Goal: Task Accomplishment & Management: Manage account settings

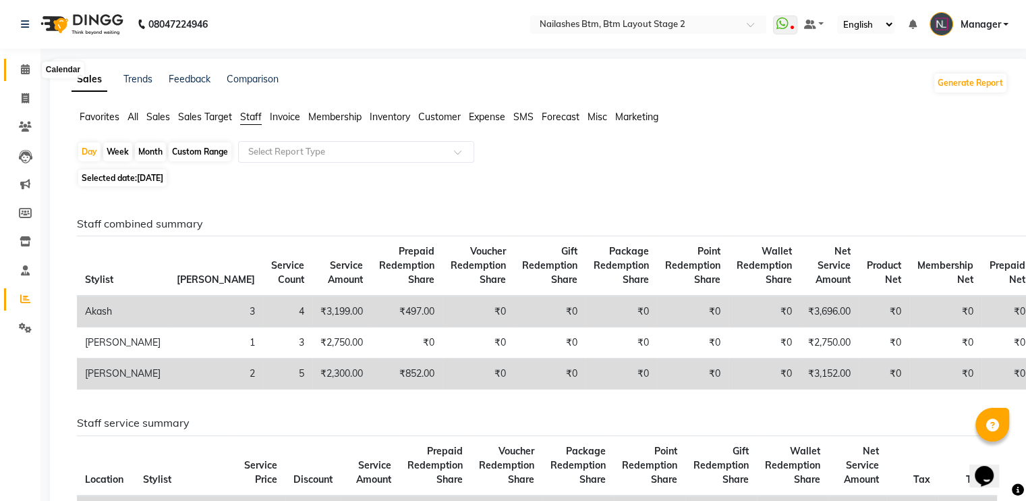
click at [16, 67] on span at bounding box center [25, 70] width 24 height 16
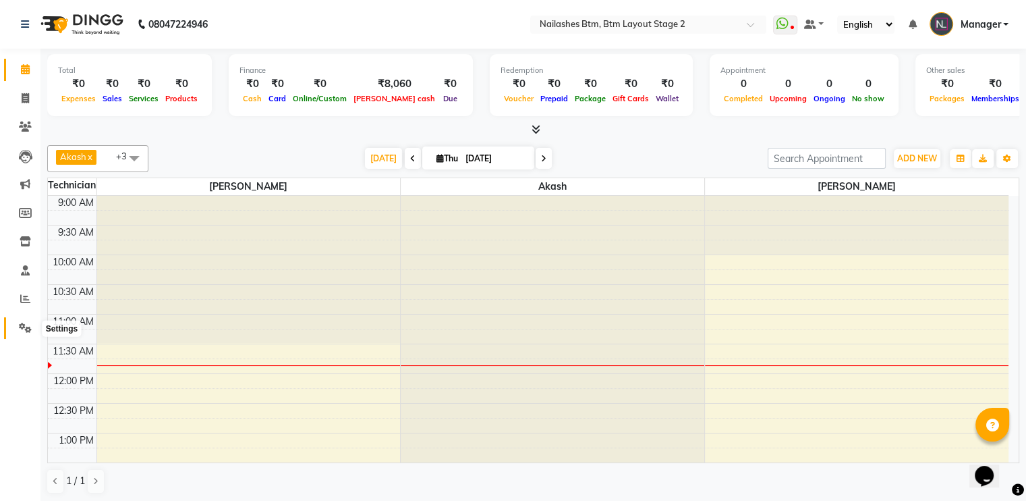
click at [30, 329] on icon at bounding box center [25, 328] width 13 height 10
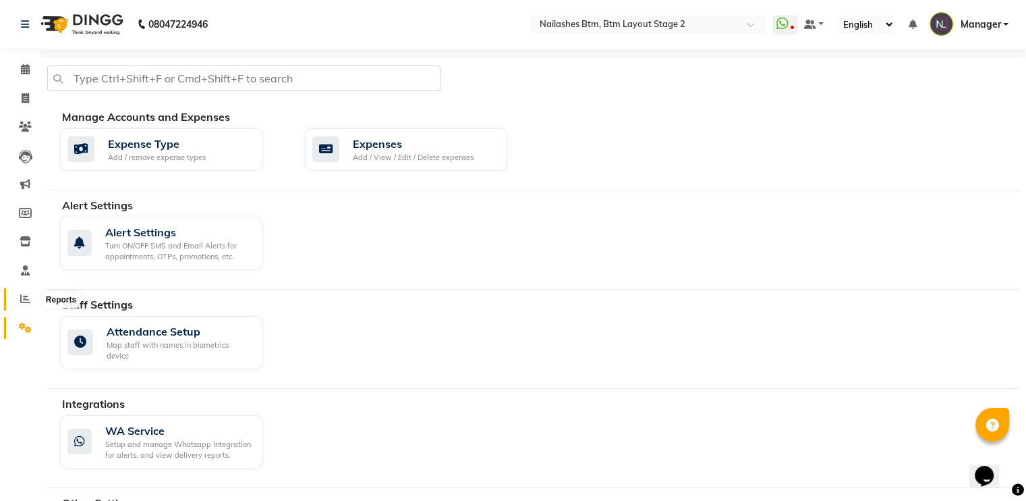
click at [20, 299] on icon at bounding box center [25, 299] width 10 height 10
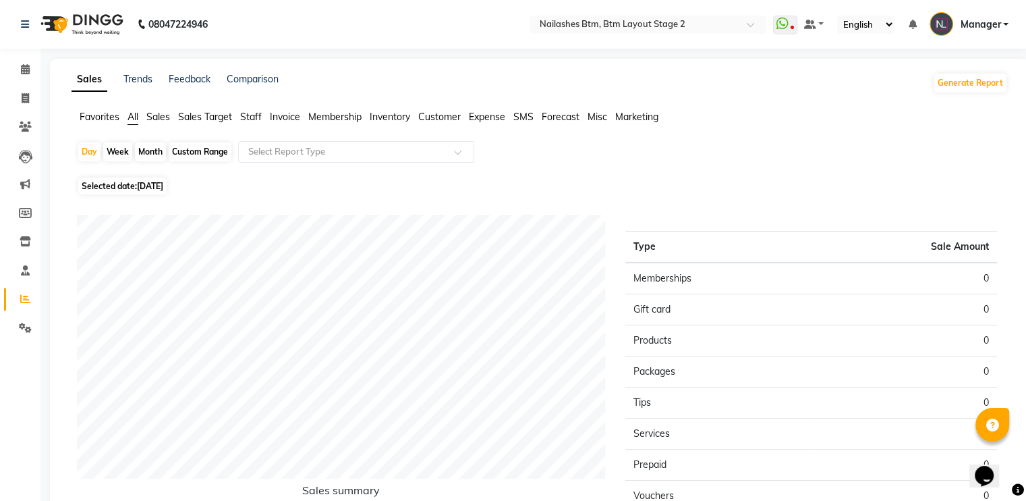
click at [163, 185] on span "[DATE]" at bounding box center [150, 186] width 26 height 10
select select "9"
select select "2025"
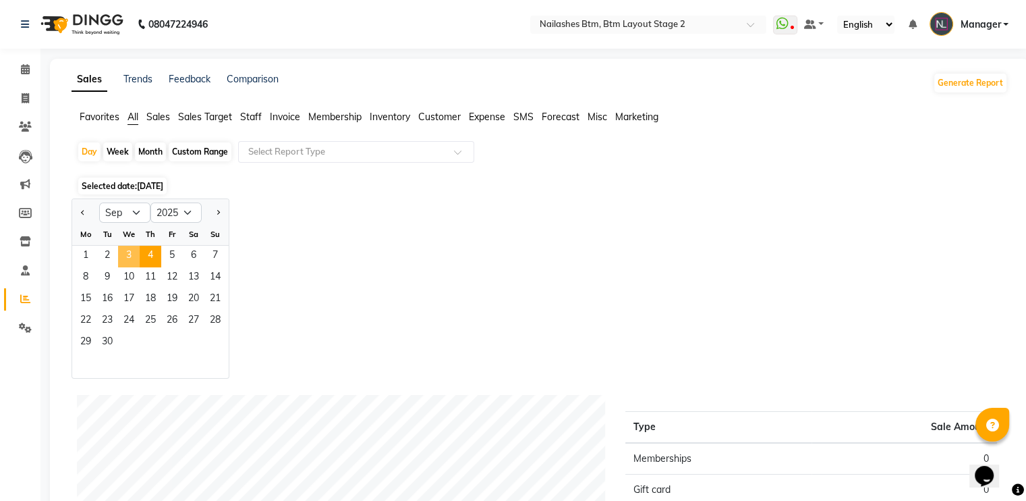
click at [127, 256] on span "3" at bounding box center [129, 257] width 22 height 22
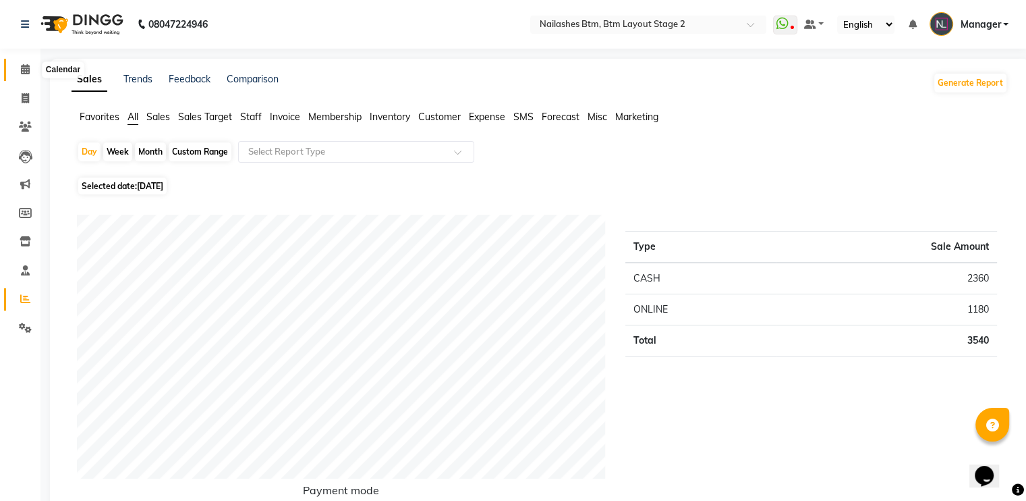
click at [24, 73] on icon at bounding box center [25, 69] width 9 height 10
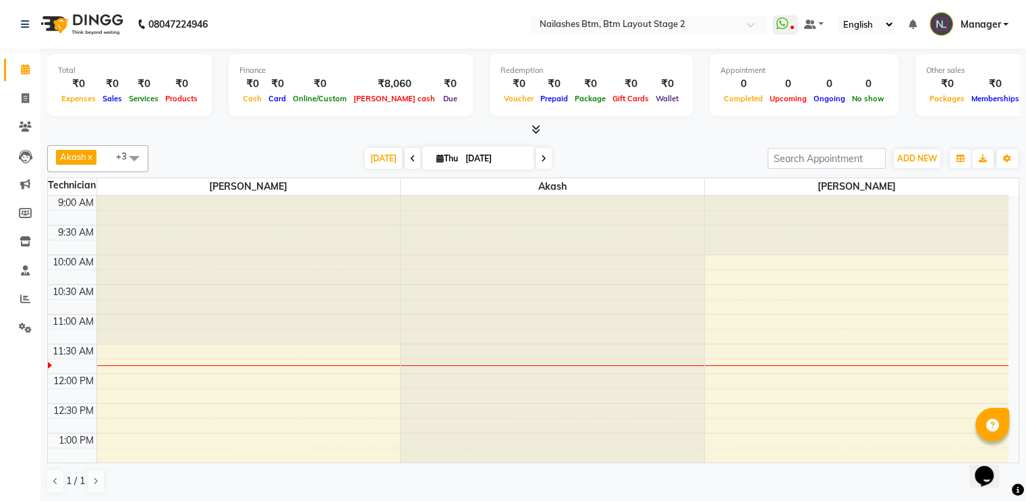
click at [534, 132] on icon at bounding box center [536, 129] width 9 height 10
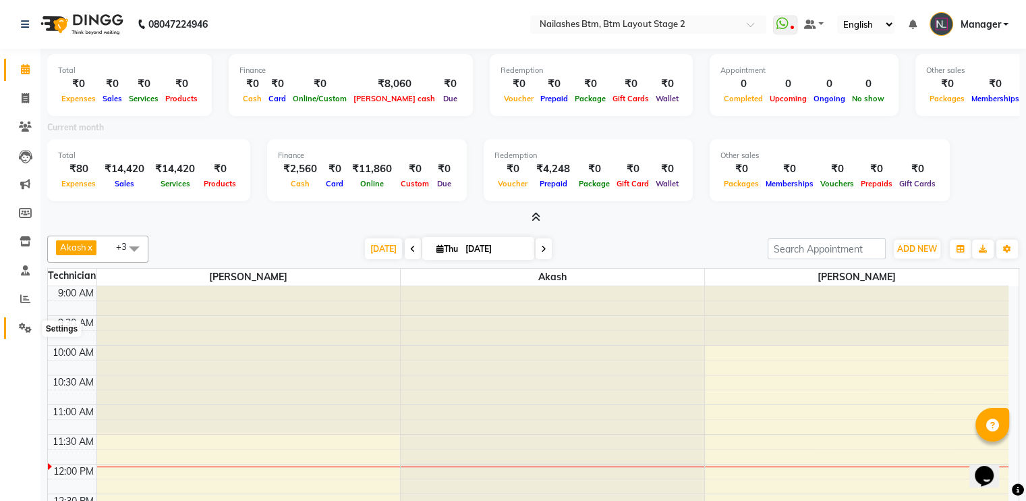
click at [23, 328] on icon at bounding box center [25, 328] width 13 height 10
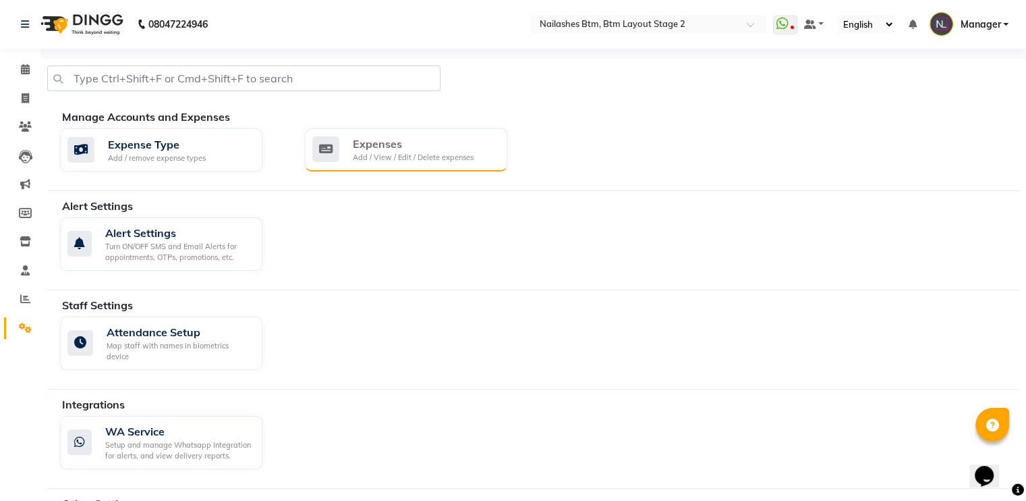
click at [364, 137] on div "Expenses" at bounding box center [413, 144] width 121 height 16
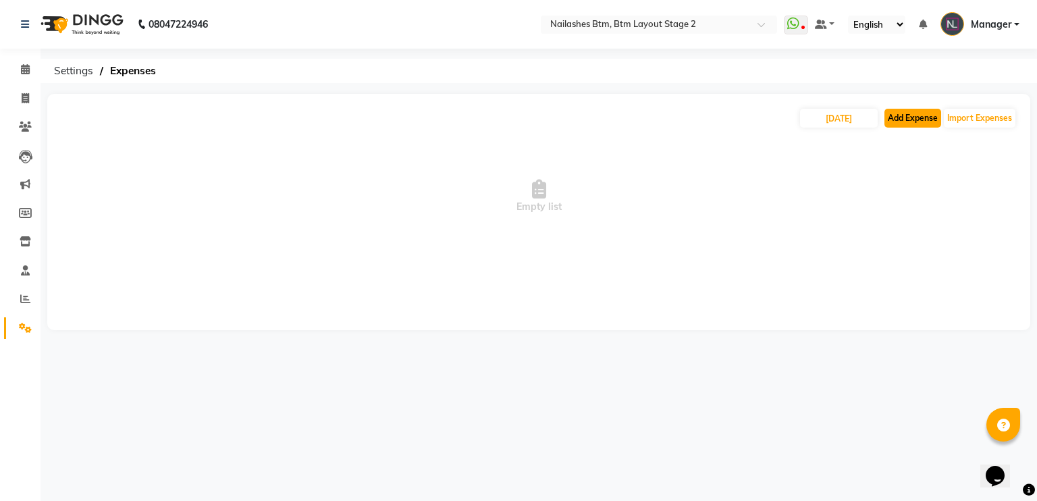
click at [916, 113] on button "Add Expense" at bounding box center [912, 118] width 57 height 19
select select "1"
select select "5754"
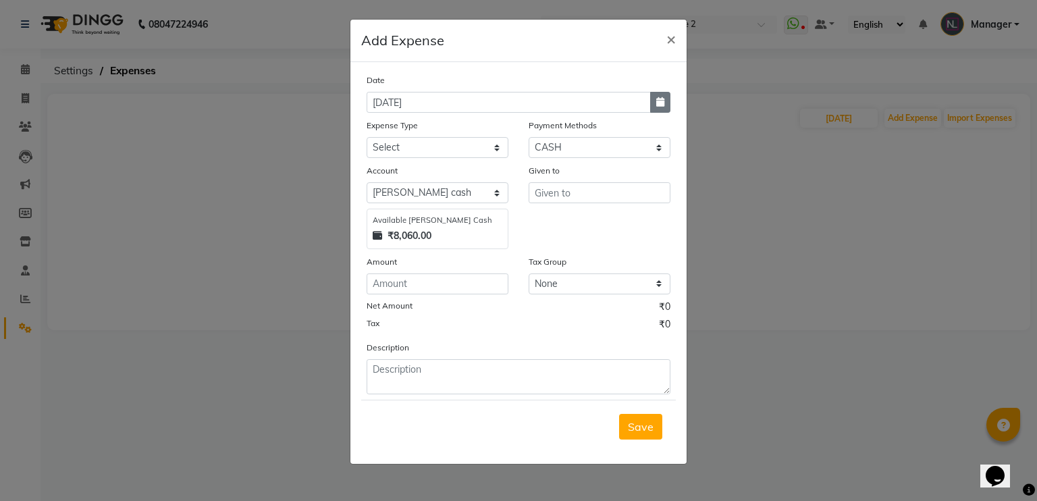
click at [657, 97] on button "button" at bounding box center [660, 102] width 20 height 21
select select "9"
select select "2025"
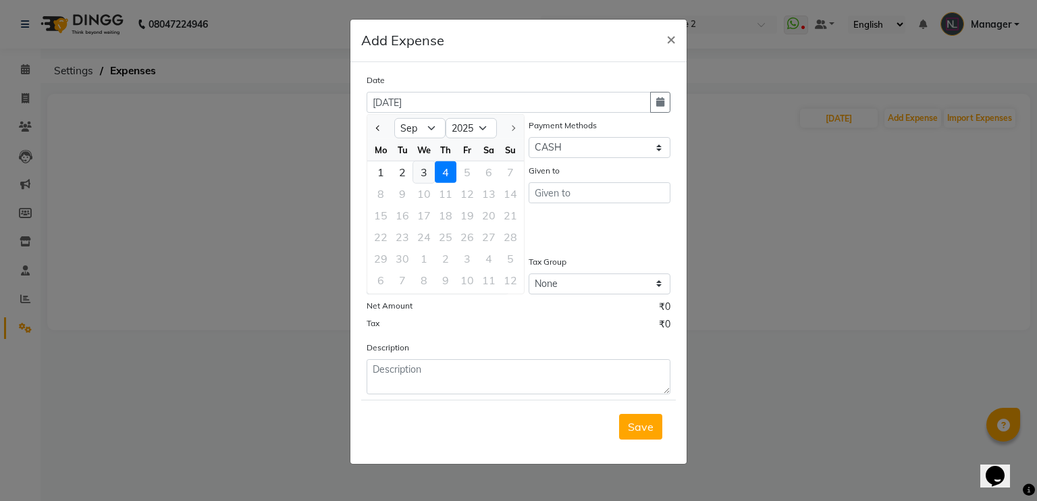
click at [424, 171] on div "3" at bounding box center [424, 172] width 22 height 22
type input "[DATE]"
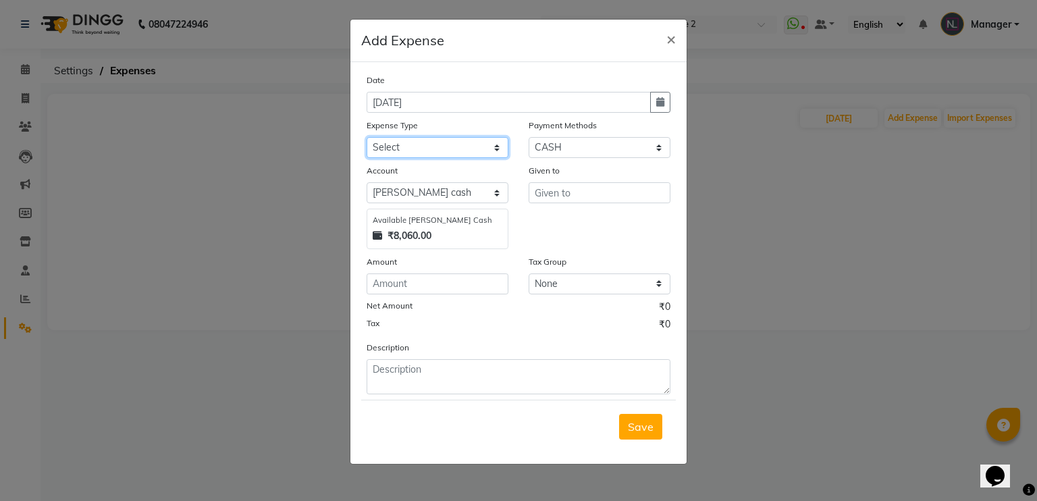
click at [424, 145] on select "Select acetone Advance Salary bank deposite BBMP Beauty products Bed charges BI…" at bounding box center [437, 147] width 142 height 21
select select "21438"
click at [366, 138] on select "Select acetone Advance Salary bank deposite BBMP Beauty products Bed charges BI…" at bounding box center [437, 147] width 142 height 21
click at [580, 197] on input "text" at bounding box center [599, 192] width 142 height 21
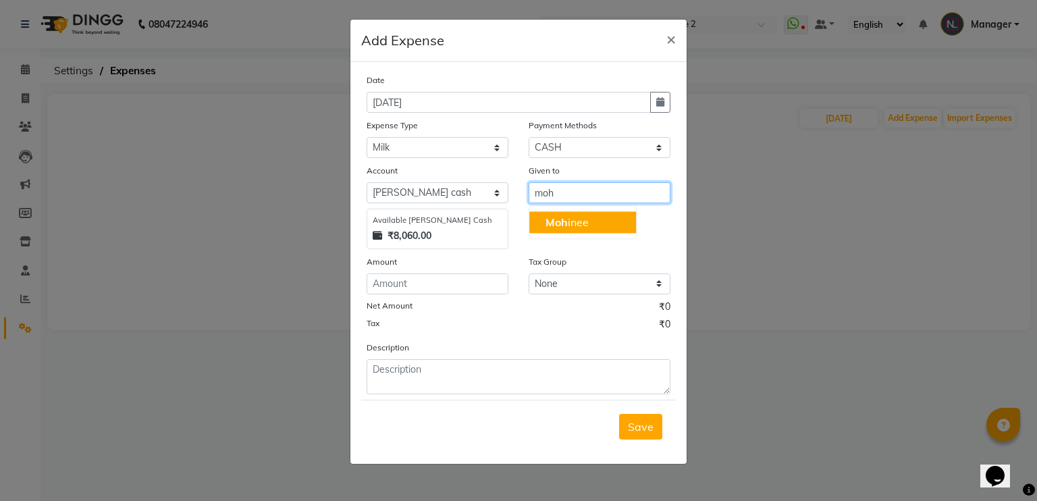
drag, startPoint x: 570, startPoint y: 218, endPoint x: 555, endPoint y: 218, distance: 14.8
click at [555, 218] on span "Moh" at bounding box center [556, 221] width 22 height 13
type input "[PERSON_NAME]"
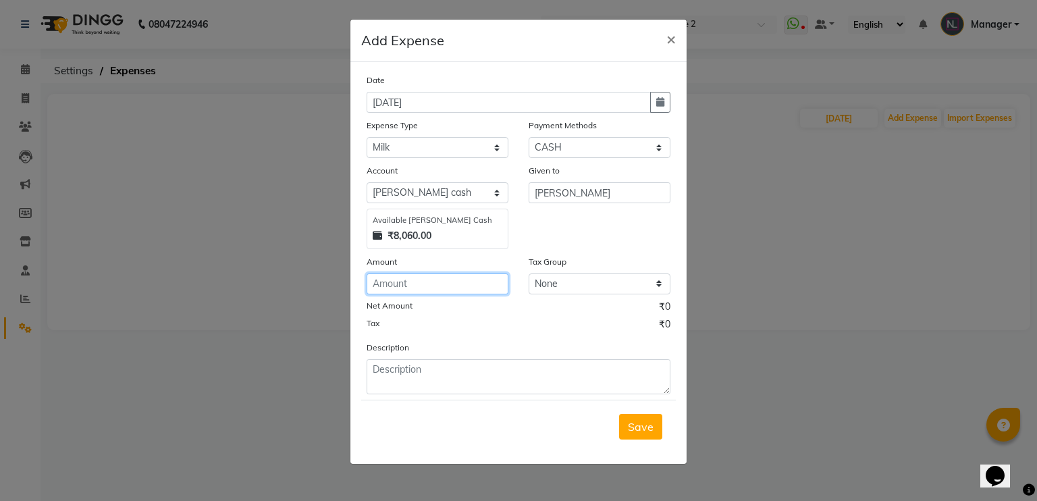
click at [390, 277] on input "number" at bounding box center [437, 283] width 142 height 21
type input "50"
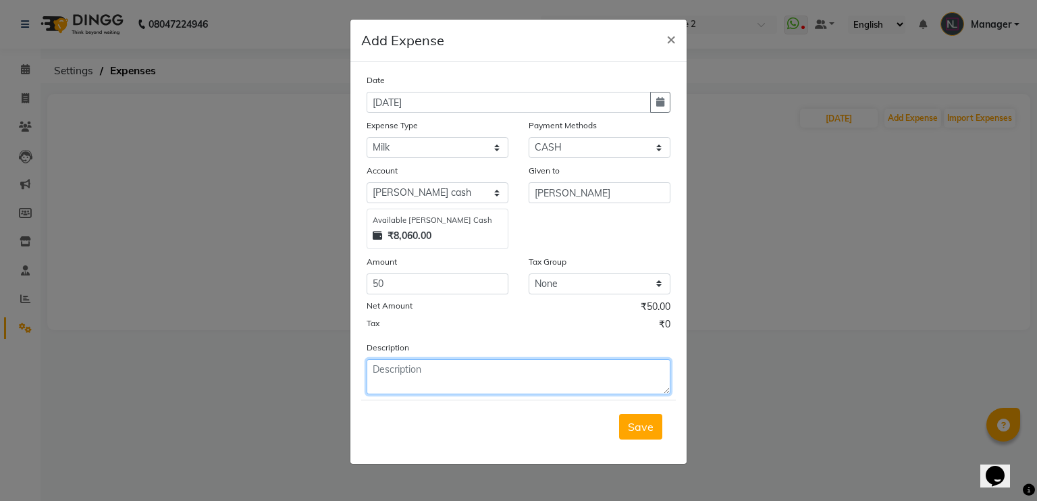
click at [395, 366] on textarea at bounding box center [518, 376] width 304 height 35
type textarea "milk and coffee"
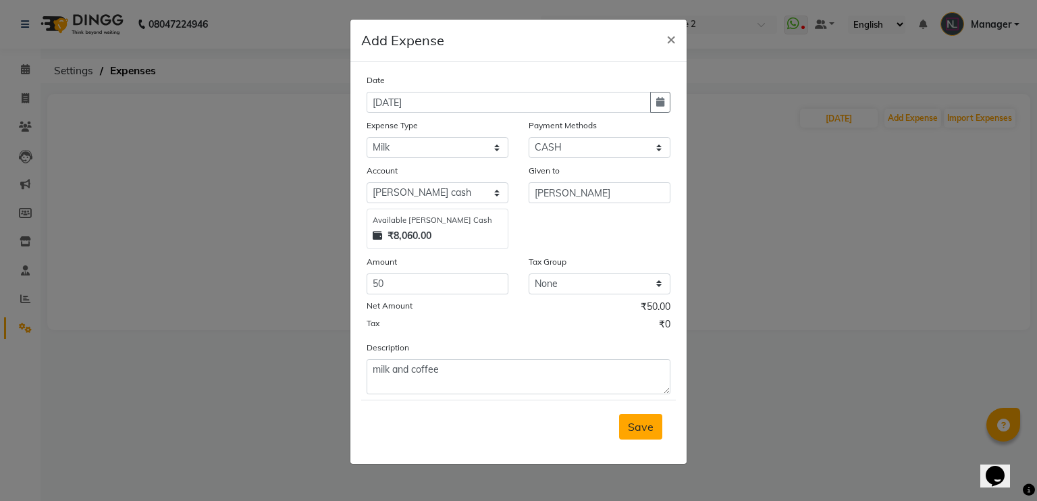
click at [643, 427] on span "Save" at bounding box center [641, 426] width 26 height 13
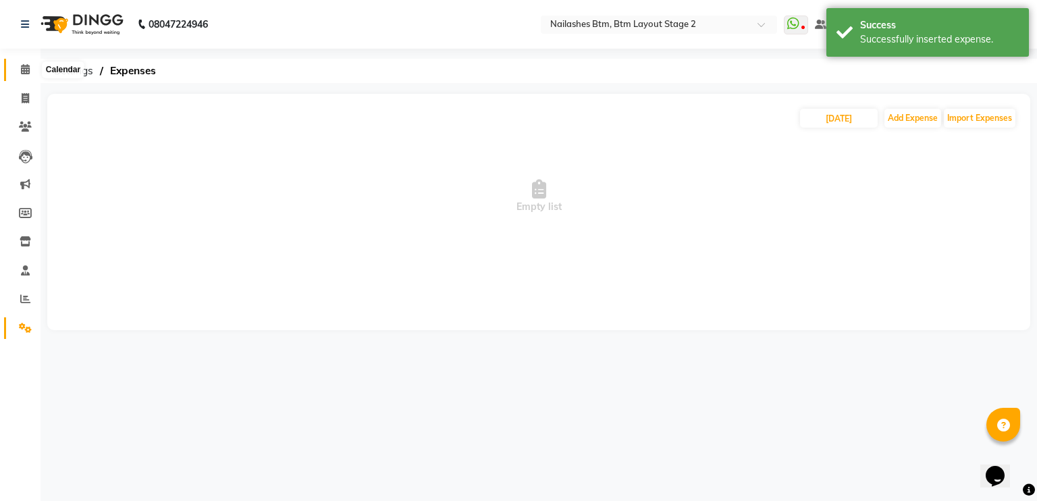
click at [23, 70] on icon at bounding box center [25, 69] width 9 height 10
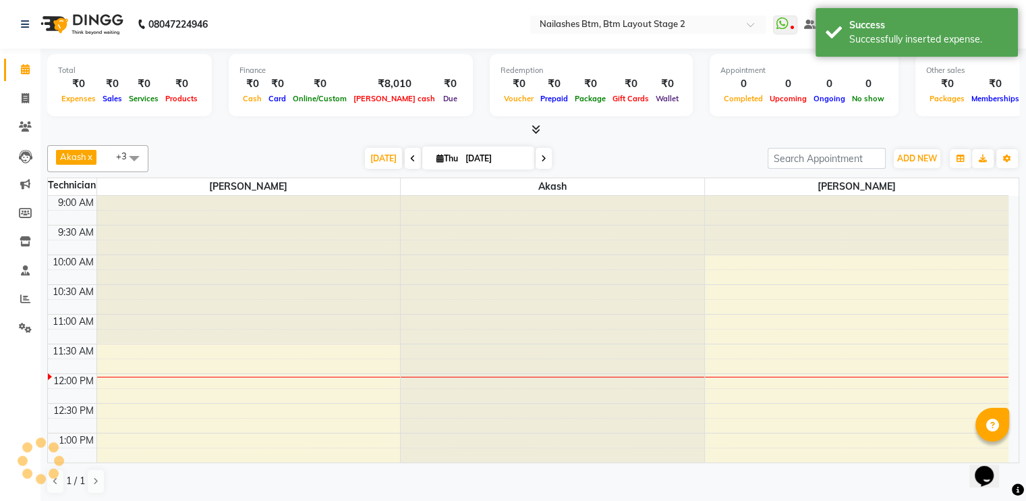
scroll to position [177, 0]
